Goal: Communication & Community: Ask a question

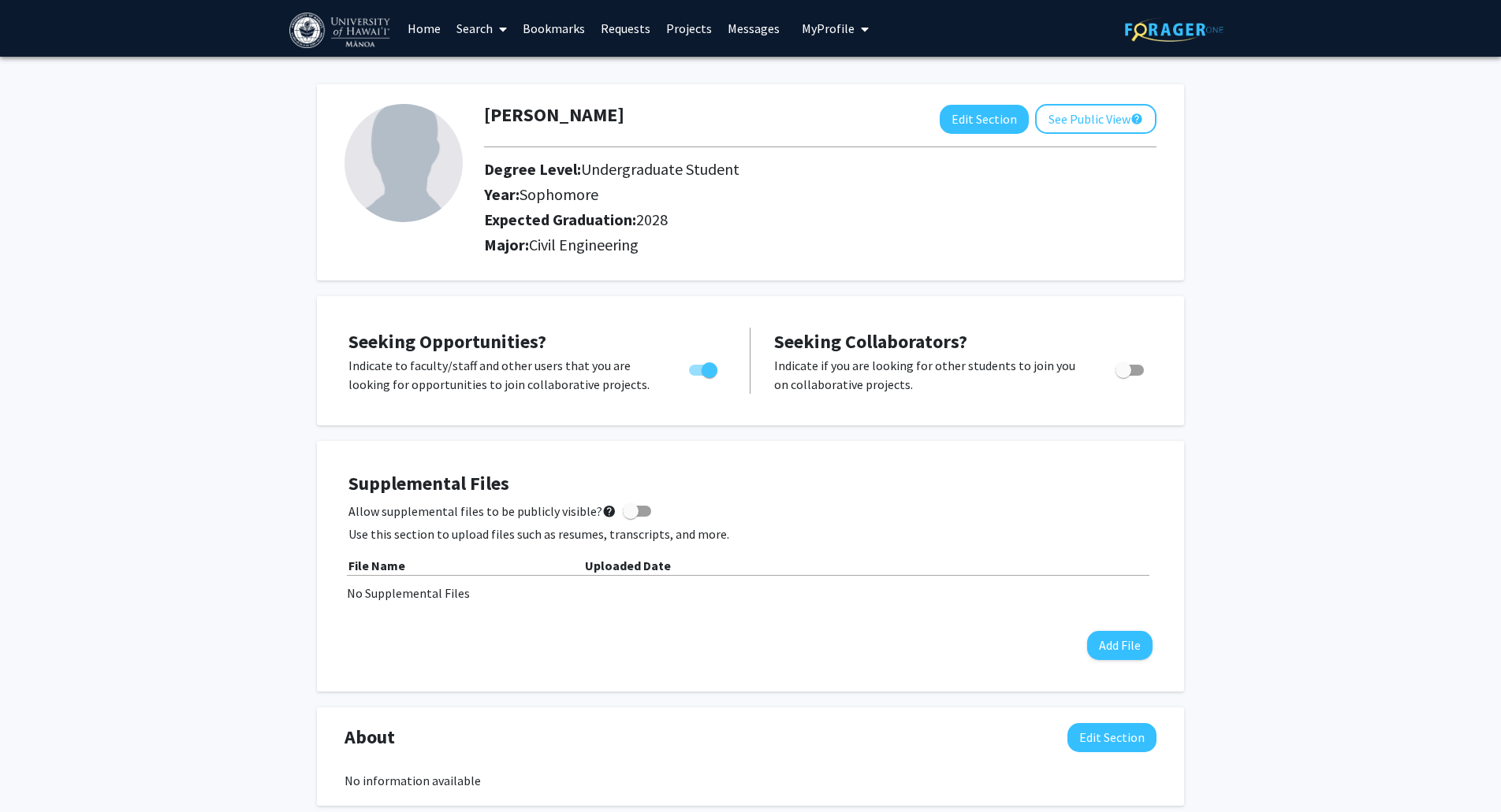
click at [501, 28] on icon at bounding box center [503, 29] width 8 height 12
click at [534, 81] on span "Faculty/Staff" at bounding box center [506, 72] width 116 height 31
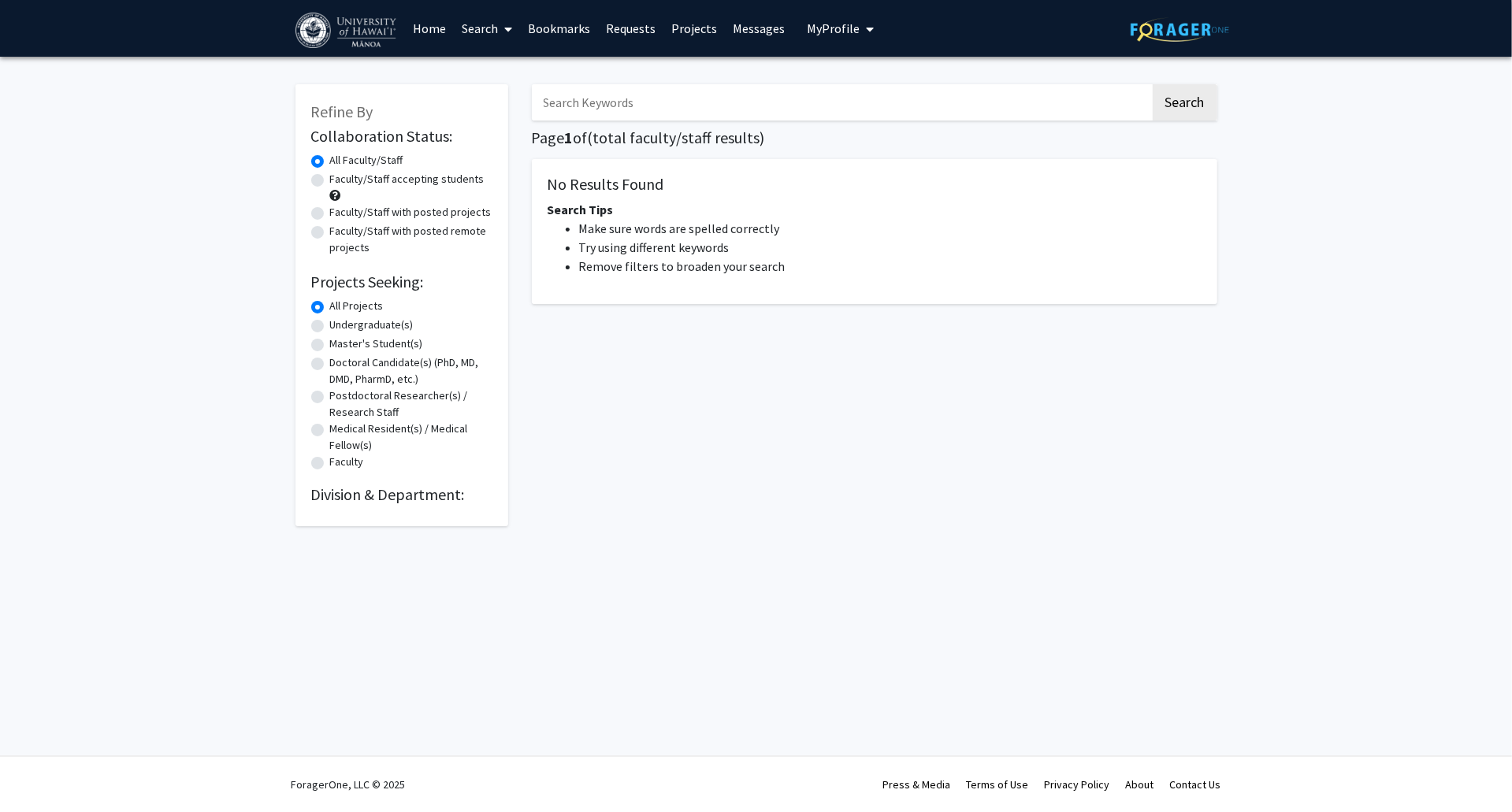
click at [711, 102] on input "Search Keywords" at bounding box center [841, 103] width 619 height 37
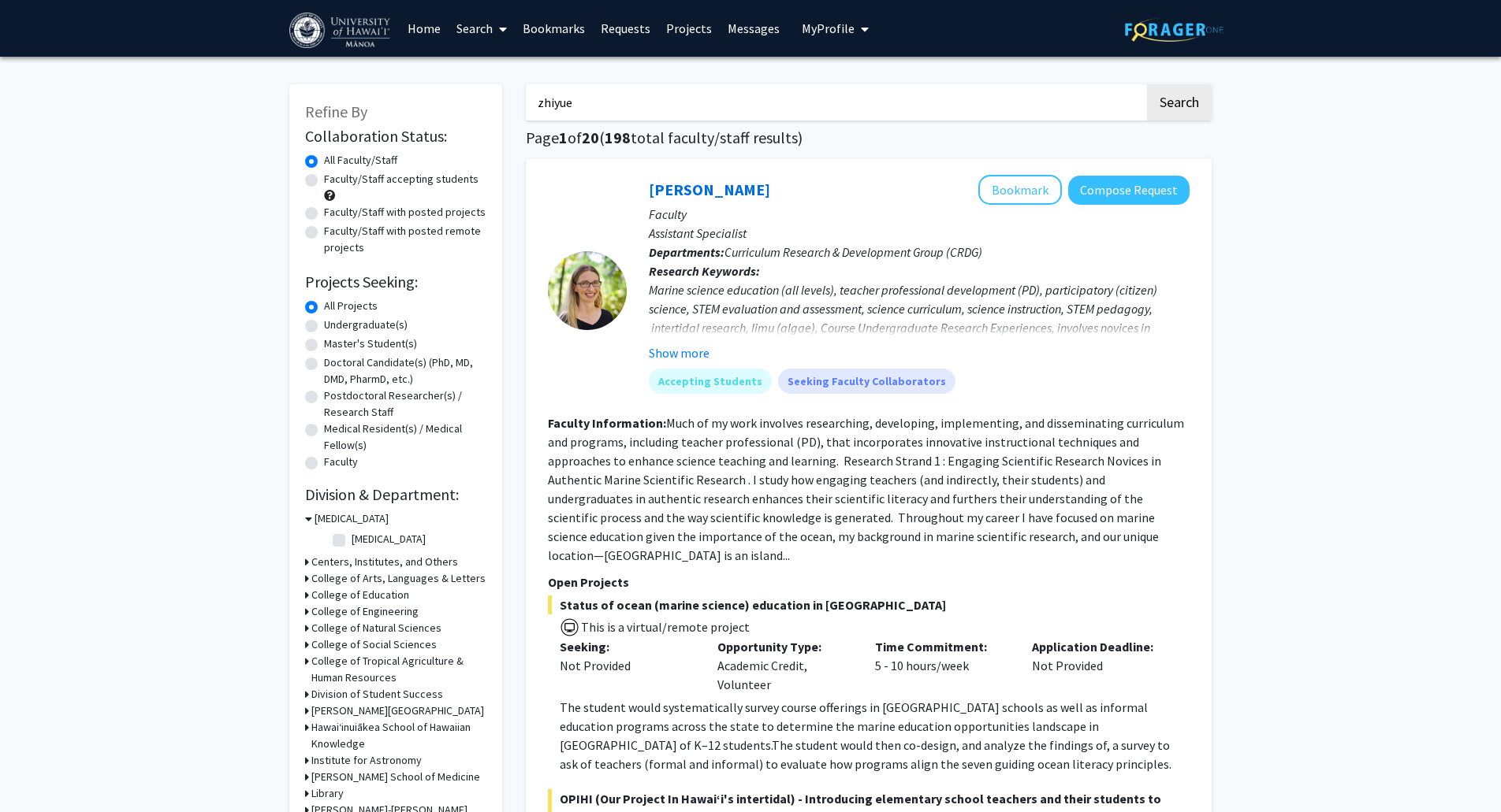
type input "zhiyue"
click at [1147, 85] on button "Search" at bounding box center [1179, 103] width 65 height 37
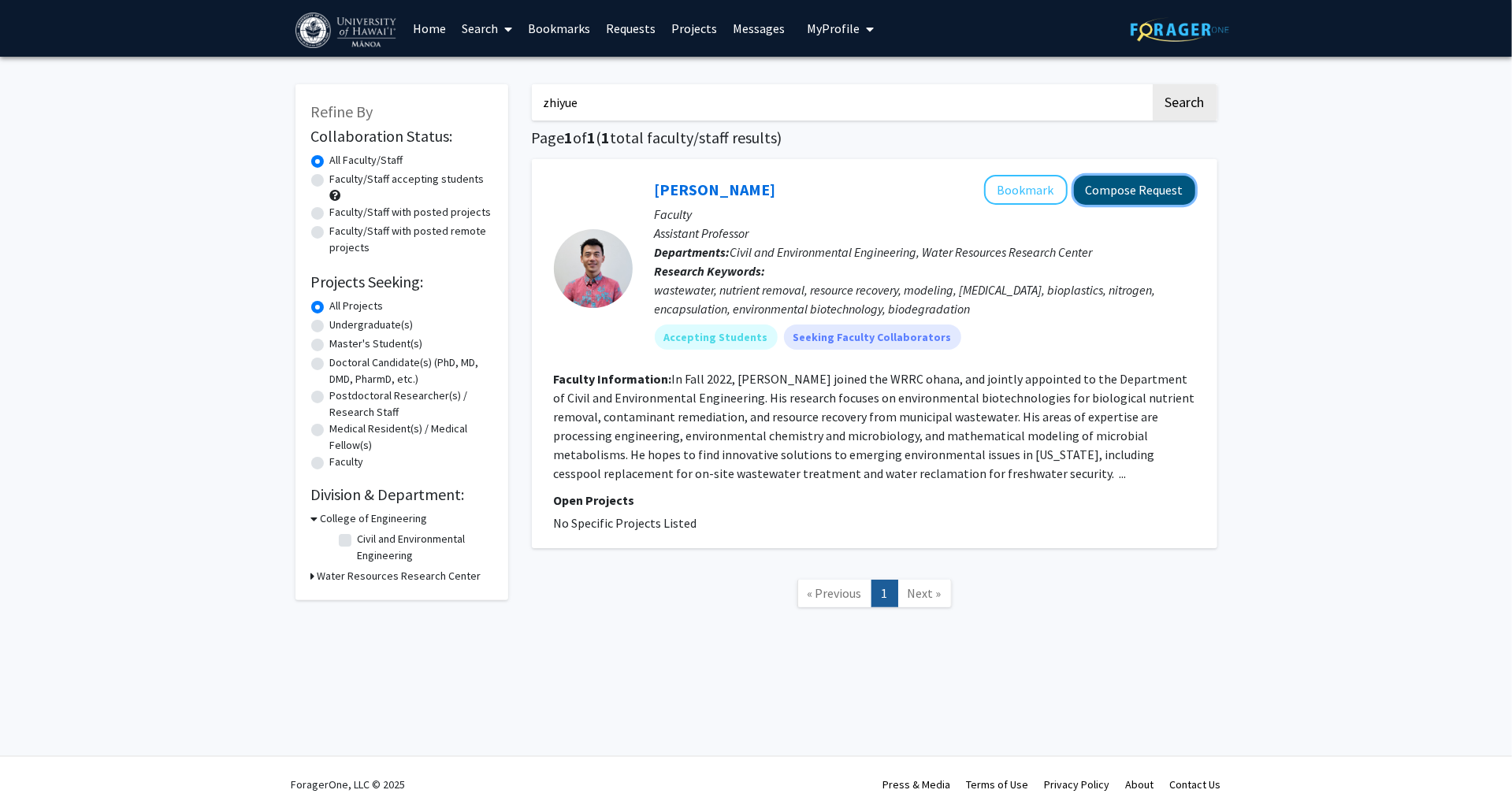
click at [1153, 196] on button "Compose Request" at bounding box center [1134, 189] width 121 height 29
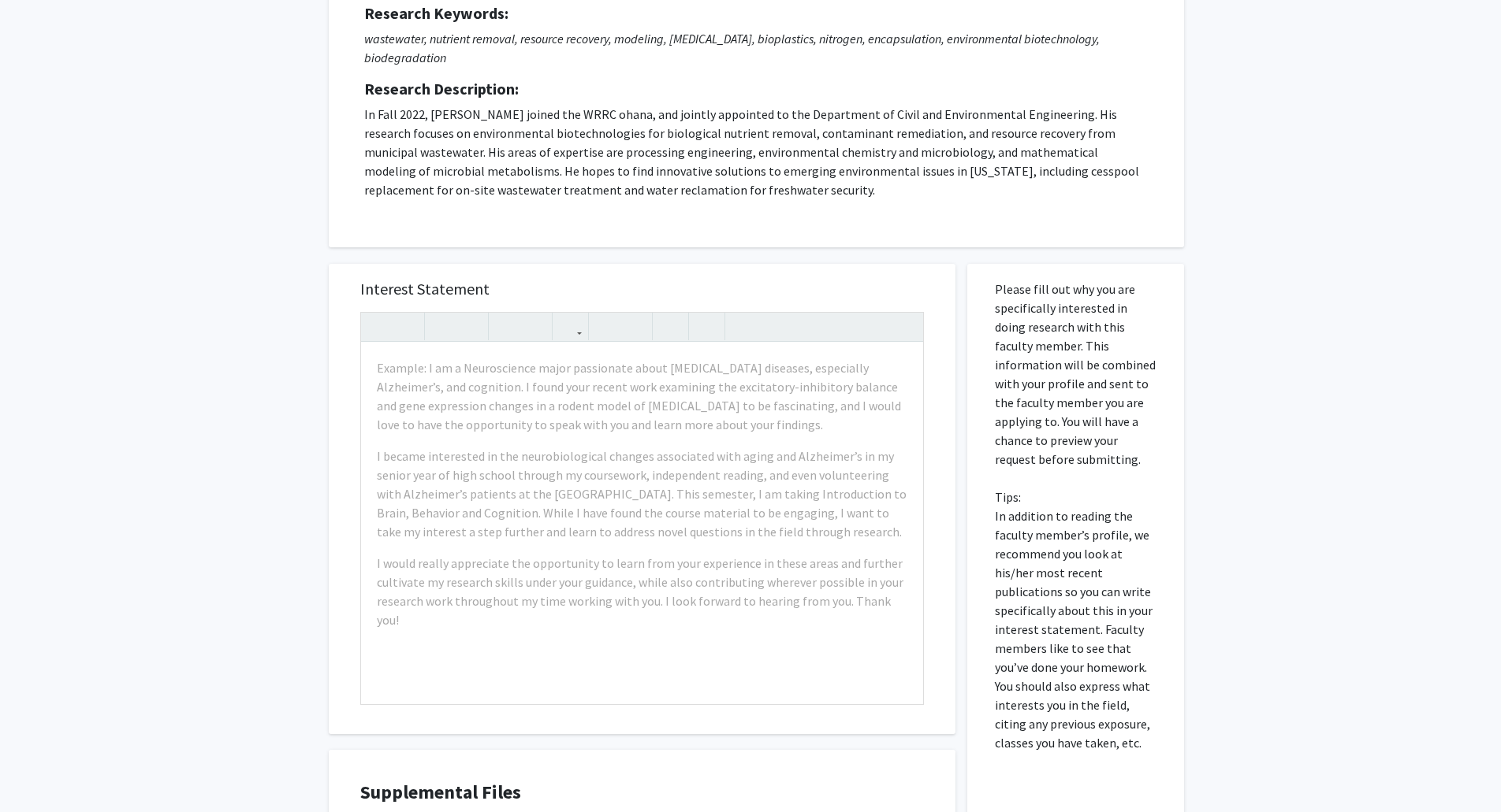
scroll to position [267, 0]
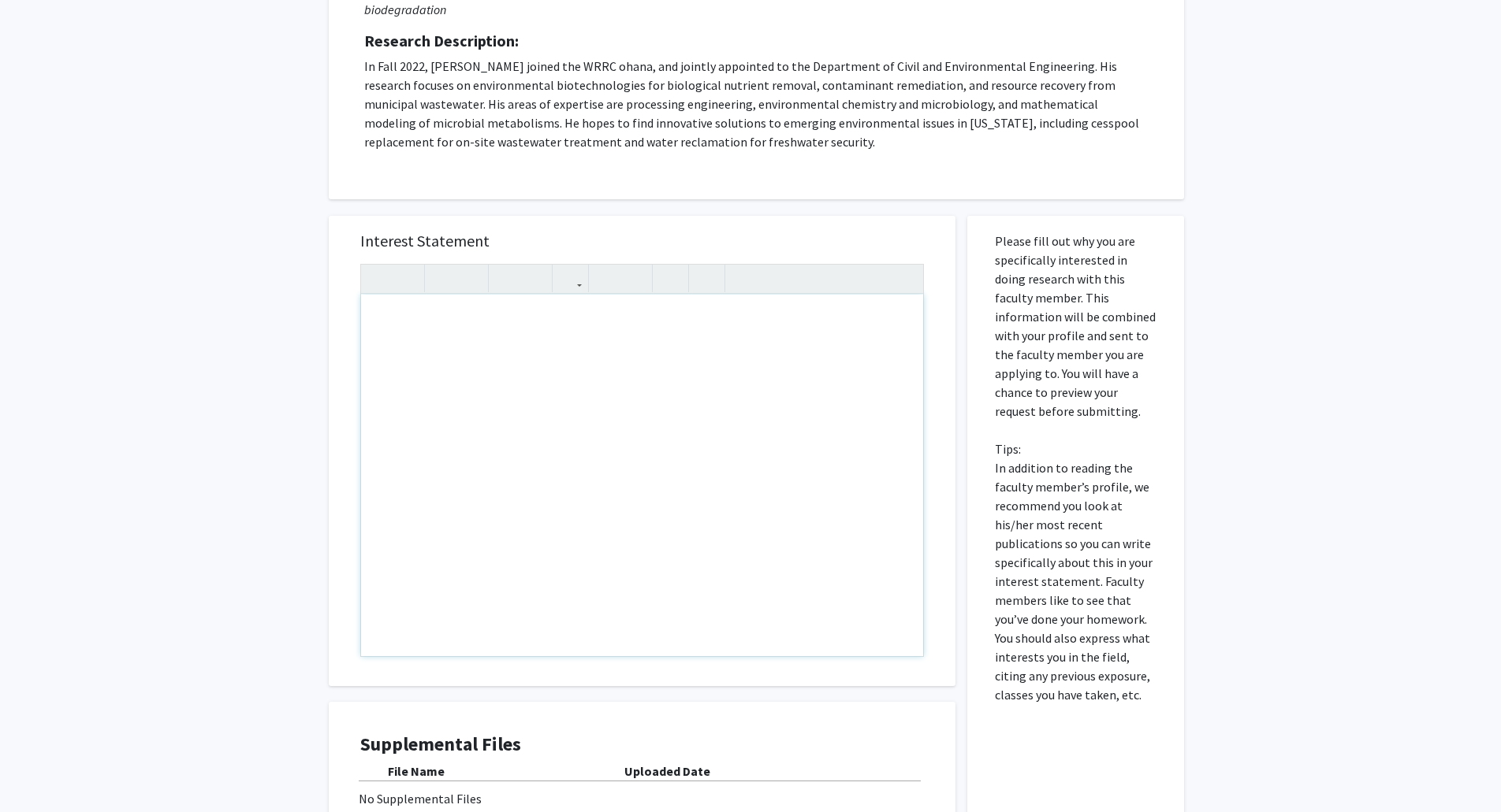
click at [525, 403] on div "Note to users with screen readers: Please press Alt+0 or Option+0 to deactivate…" at bounding box center [642, 475] width 562 height 362
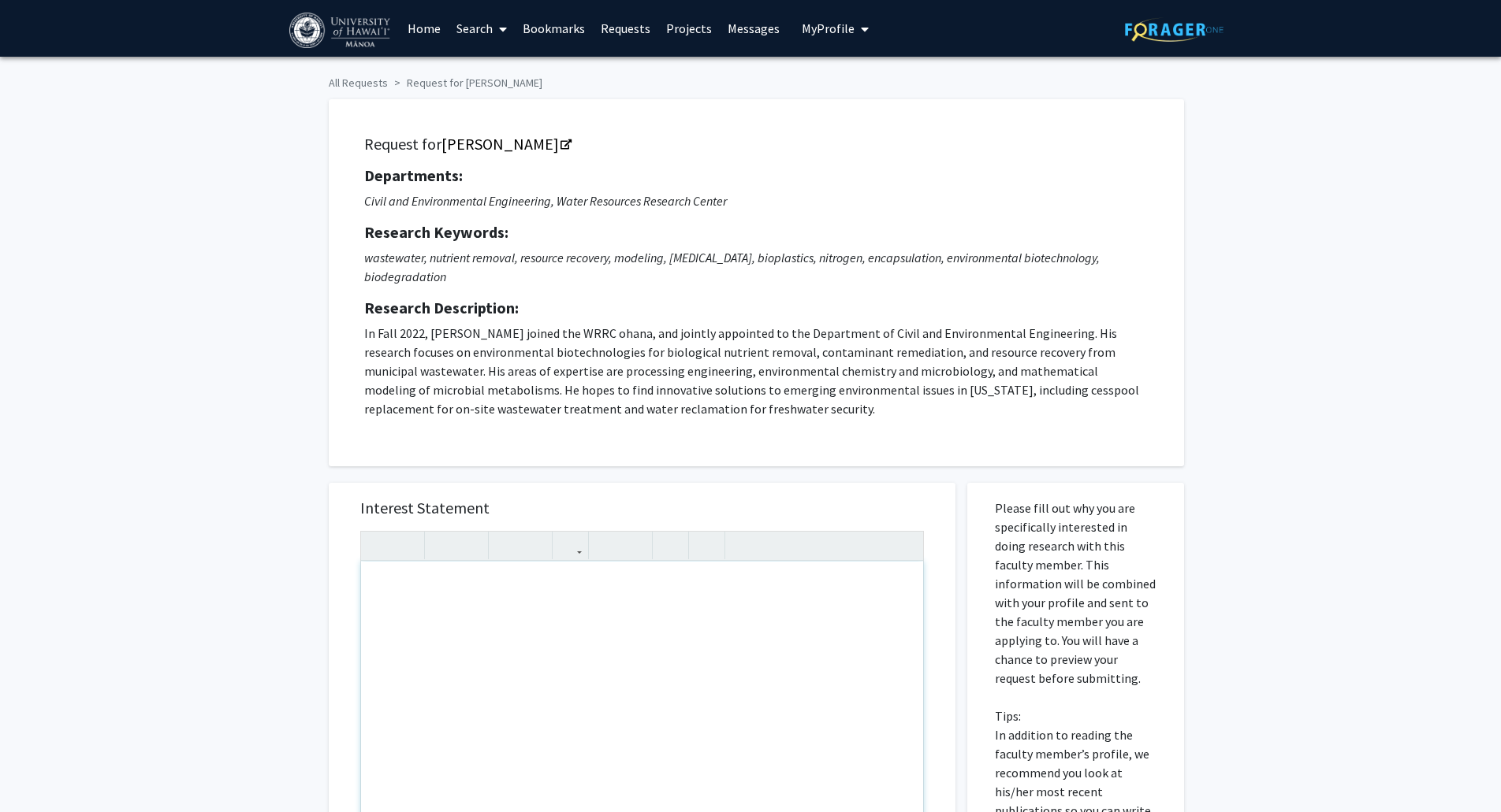
paste div "Note to users with screen readers: Please press Alt+0 or Option+0 to deactivate…"
type textarea "<l>Ipsum Do. Sita. </c><a>&elit;S do e temporinc utlabore et Dolor Magnaaliqua …"
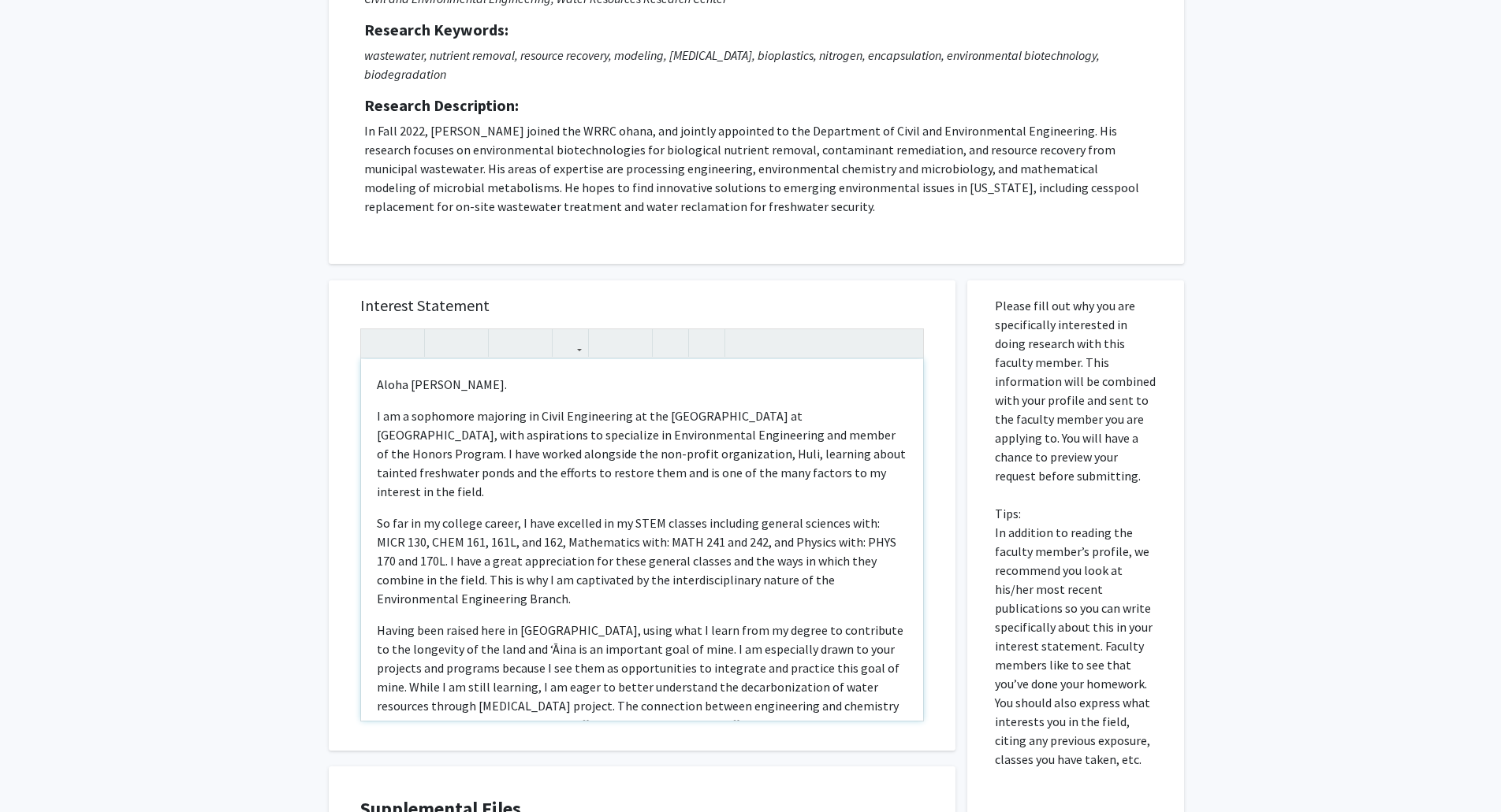
scroll to position [203, 0]
click at [395, 424] on p "I am a sophomore majoring in Civil Engineering at the [GEOGRAPHIC_DATA] at [GEO…" at bounding box center [642, 453] width 531 height 94
type textarea "<l>Ipsum Do. Sita. </c><a>&elit;S do e temporinc utlabore et Dolor Magnaaliqua …"
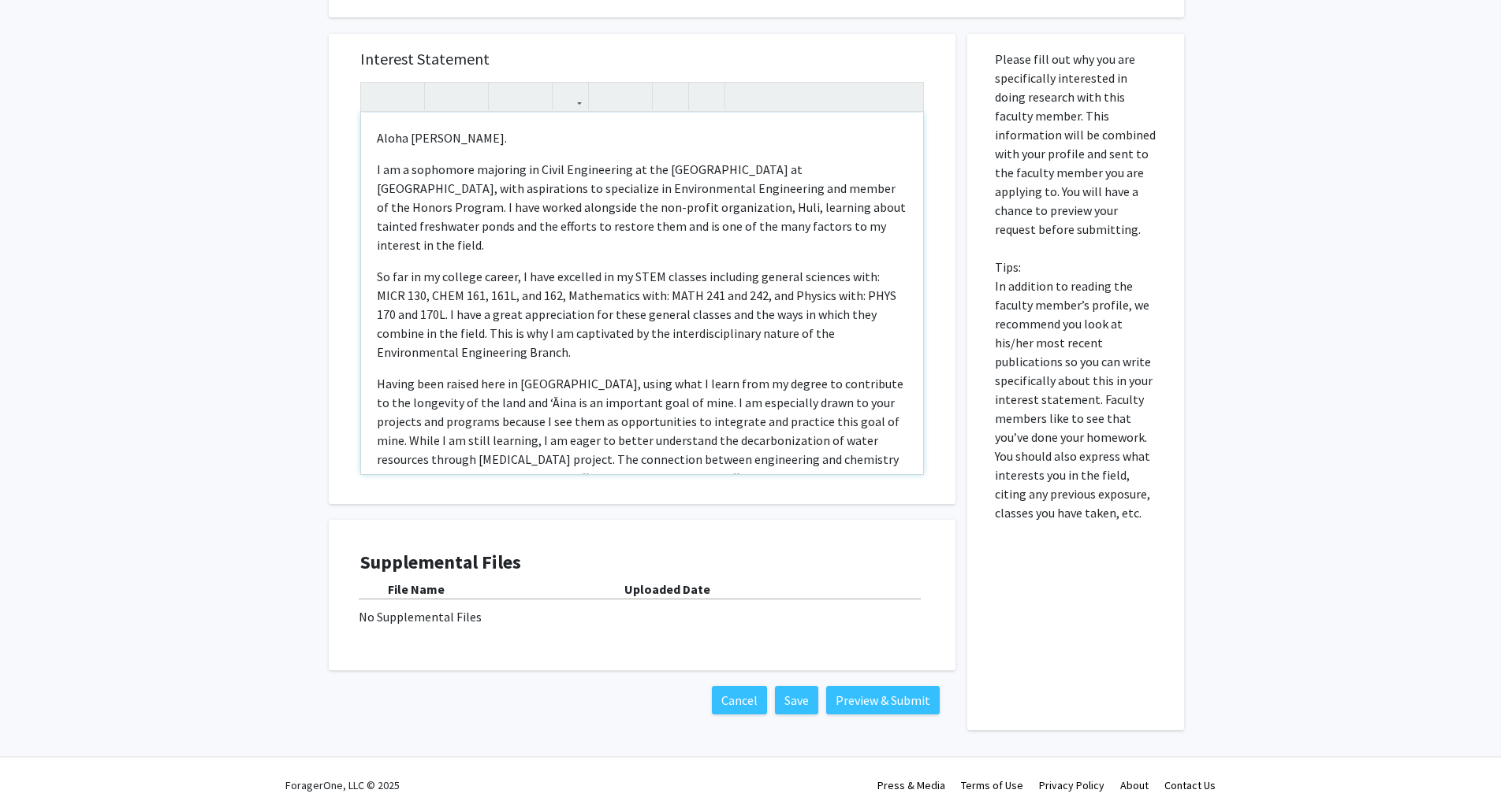
type textarea "<l>Ipsum Do. Sita. </c><a>&elit;S do e temporinc utlabore et Dolor Magnaaliqua …"
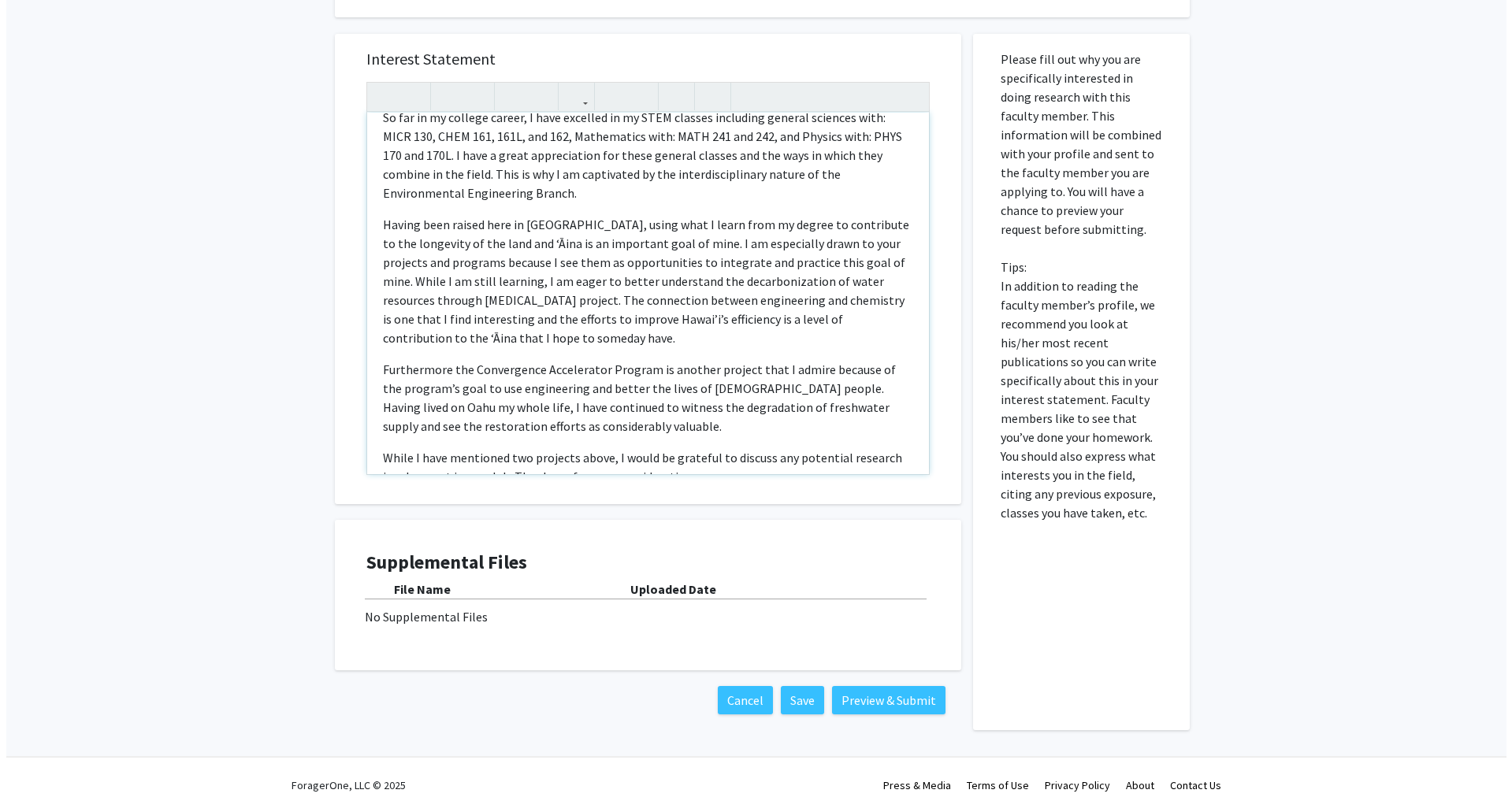
scroll to position [212, 0]
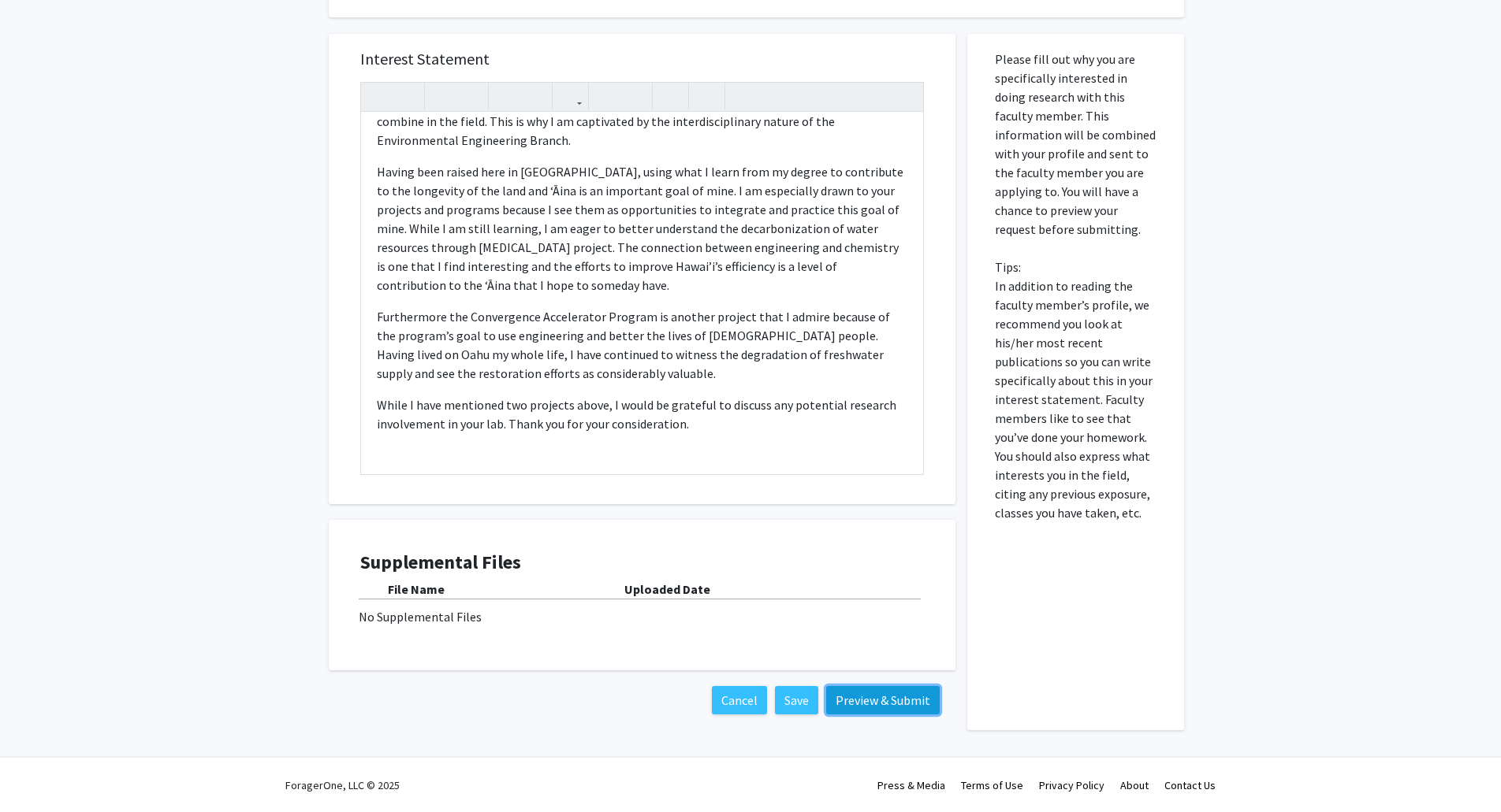
click at [860, 706] on button "Preview & Submit" at bounding box center [883, 700] width 113 height 29
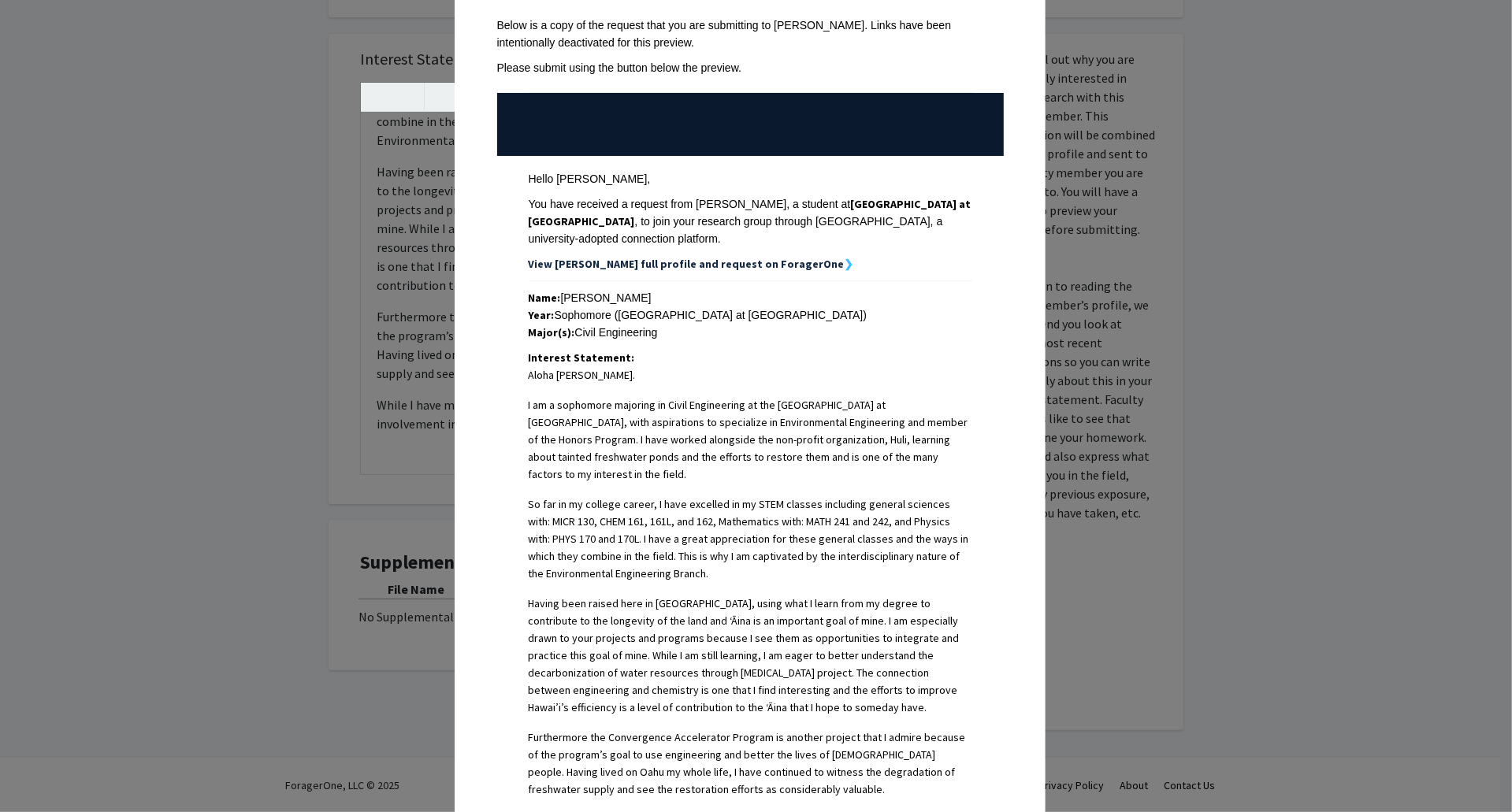
scroll to position [393, 0]
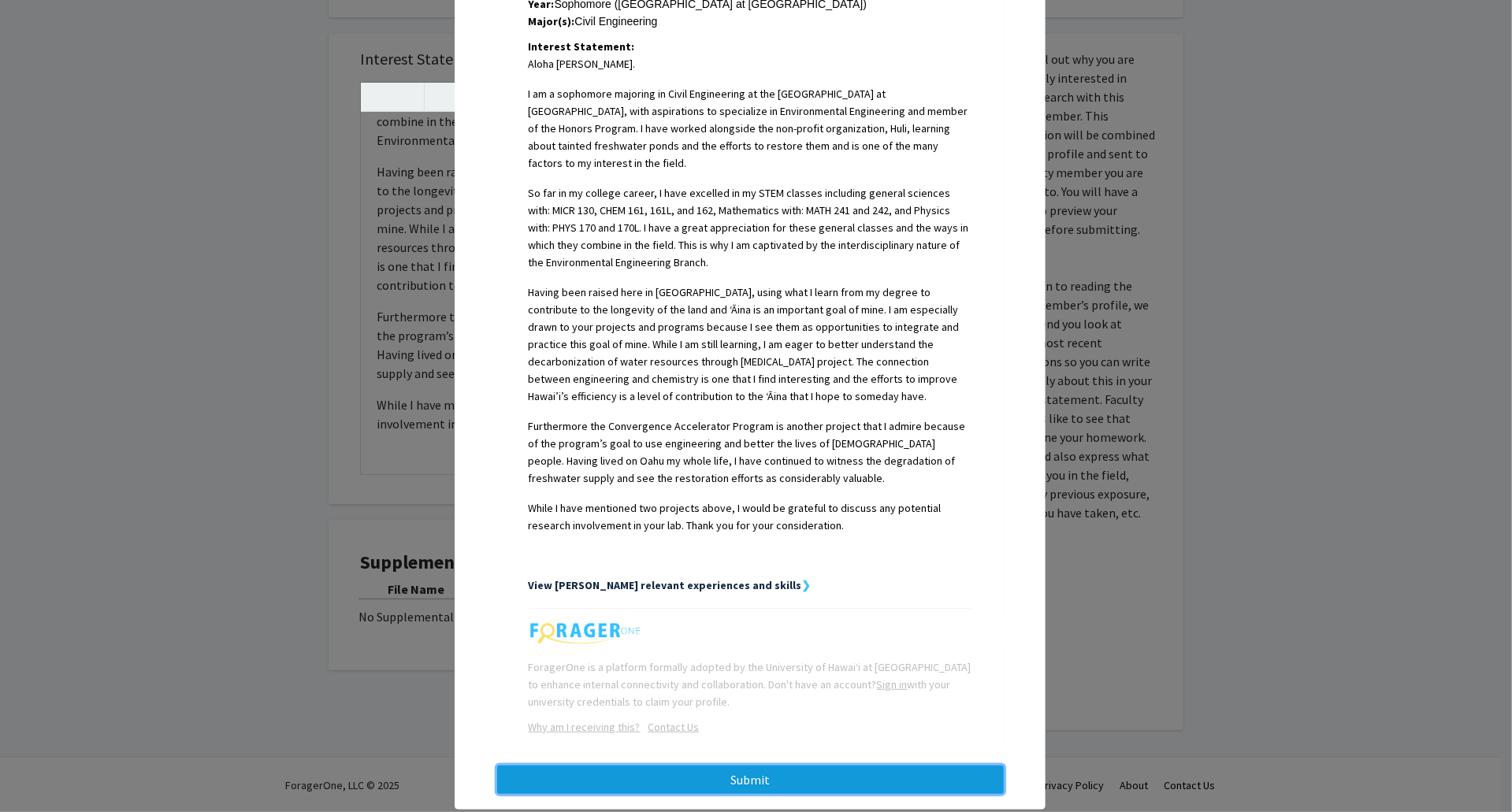
click at [780, 766] on button "Submit" at bounding box center [750, 780] width 507 height 29
